Goal: Task Accomplishment & Management: Manage account settings

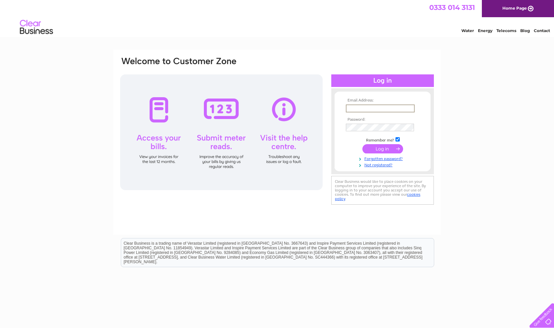
click at [360, 109] on input "text" at bounding box center [380, 109] width 69 height 8
click at [340, 114] on form "Email Address: Password: Remember me?" at bounding box center [383, 132] width 96 height 69
click at [352, 108] on input "text" at bounding box center [380, 109] width 69 height 8
drag, startPoint x: 355, startPoint y: 109, endPoint x: 320, endPoint y: 119, distance: 36.2
click at [346, 113] on input "text" at bounding box center [380, 109] width 69 height 8
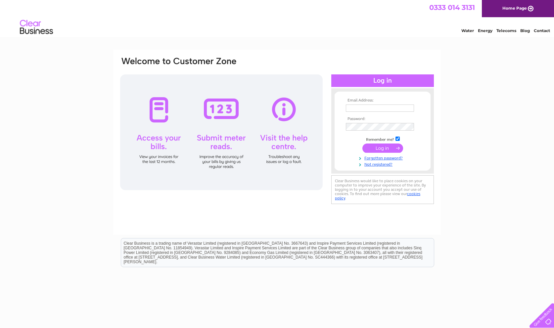
click at [483, 33] on link "Energy" at bounding box center [485, 30] width 15 height 5
drag, startPoint x: 63, startPoint y: 12, endPoint x: 69, endPoint y: 25, distance: 14.5
click at [64, 15] on div "0333 014 3131 Home Page" at bounding box center [277, 8] width 554 height 17
drag, startPoint x: 81, startPoint y: 65, endPoint x: 84, endPoint y: 62, distance: 4.2
drag, startPoint x: 75, startPoint y: 89, endPoint x: 51, endPoint y: 112, distance: 32.3
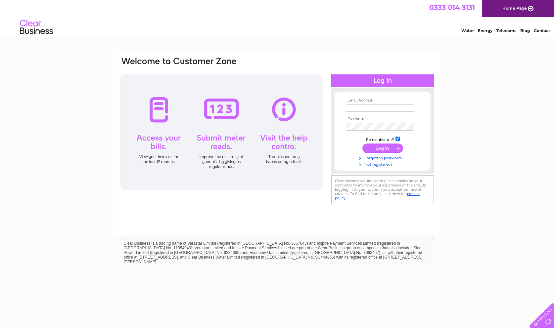
click at [74, 94] on div "Email Address: Password:" at bounding box center [277, 199] width 554 height 299
drag, startPoint x: 51, startPoint y: 114, endPoint x: 57, endPoint y: 115, distance: 5.3
click at [54, 115] on div "Email Address: Password:" at bounding box center [277, 199] width 554 height 299
